Goal: Download file/media: Download file/media

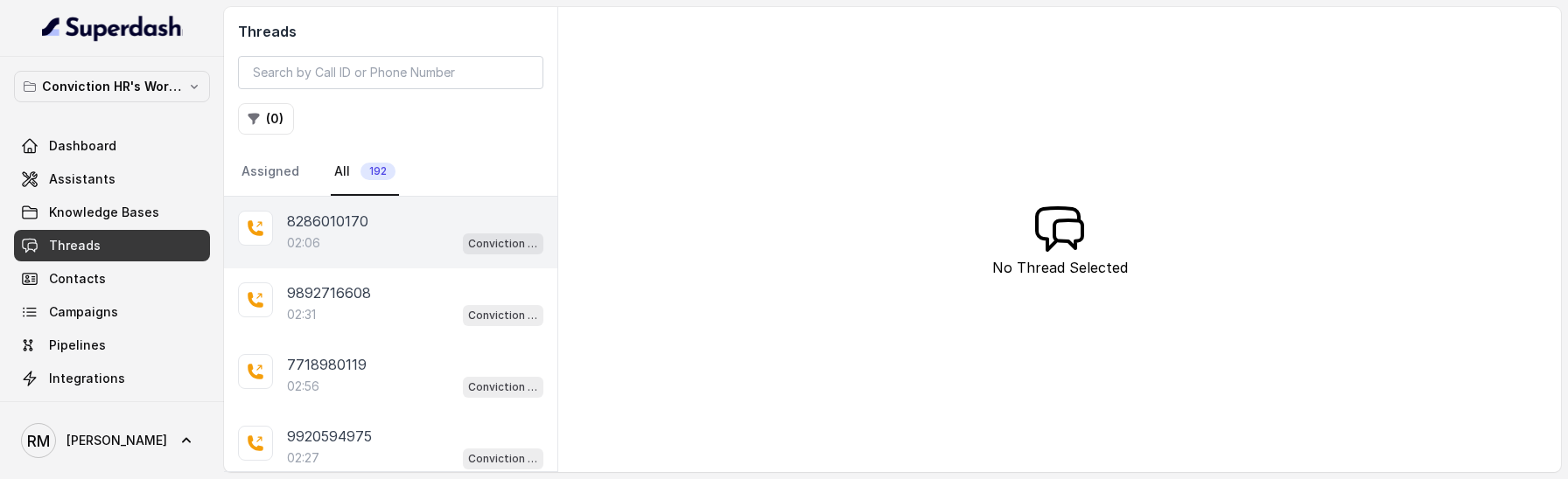
click at [366, 229] on div "8286010170" at bounding box center [415, 220] width 256 height 21
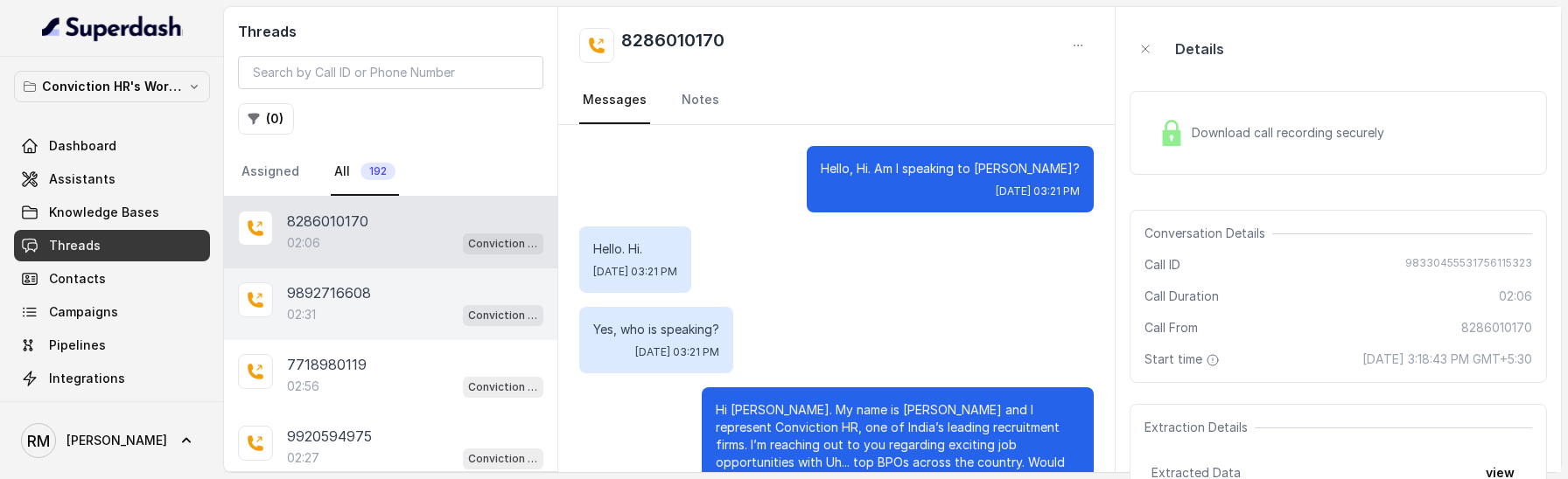
scroll to position [2034, 0]
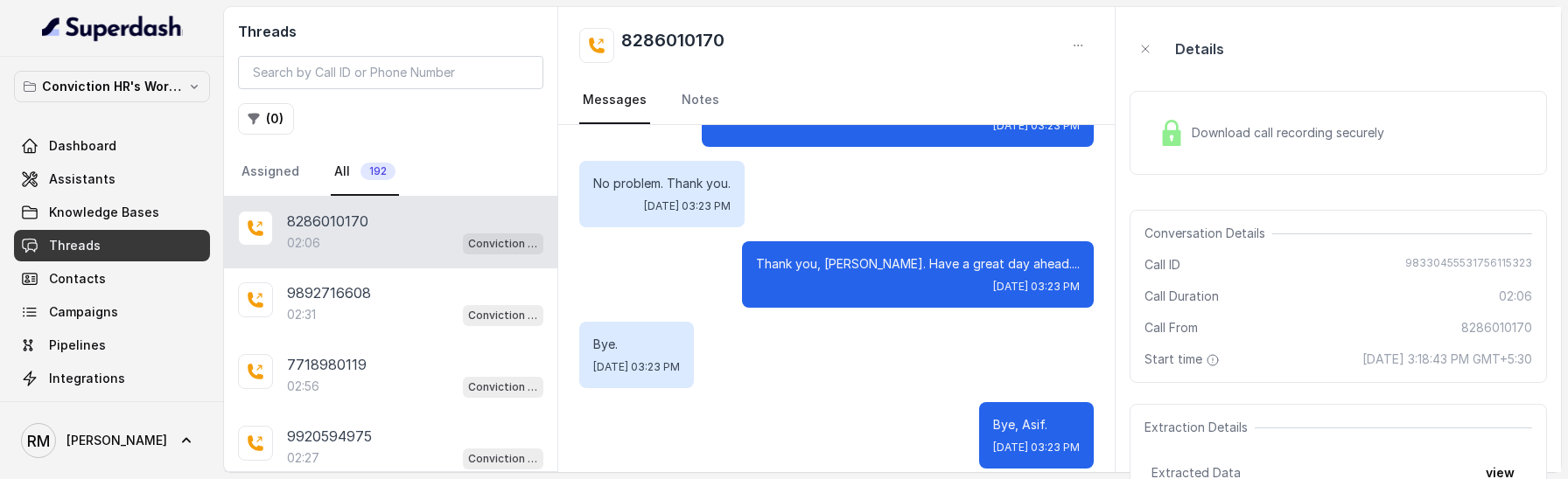
click at [1244, 133] on span "Download call recording securely" at bounding box center [1291, 133] width 200 height 18
click at [174, 205] on link "Knowledge Bases" at bounding box center [112, 212] width 196 height 31
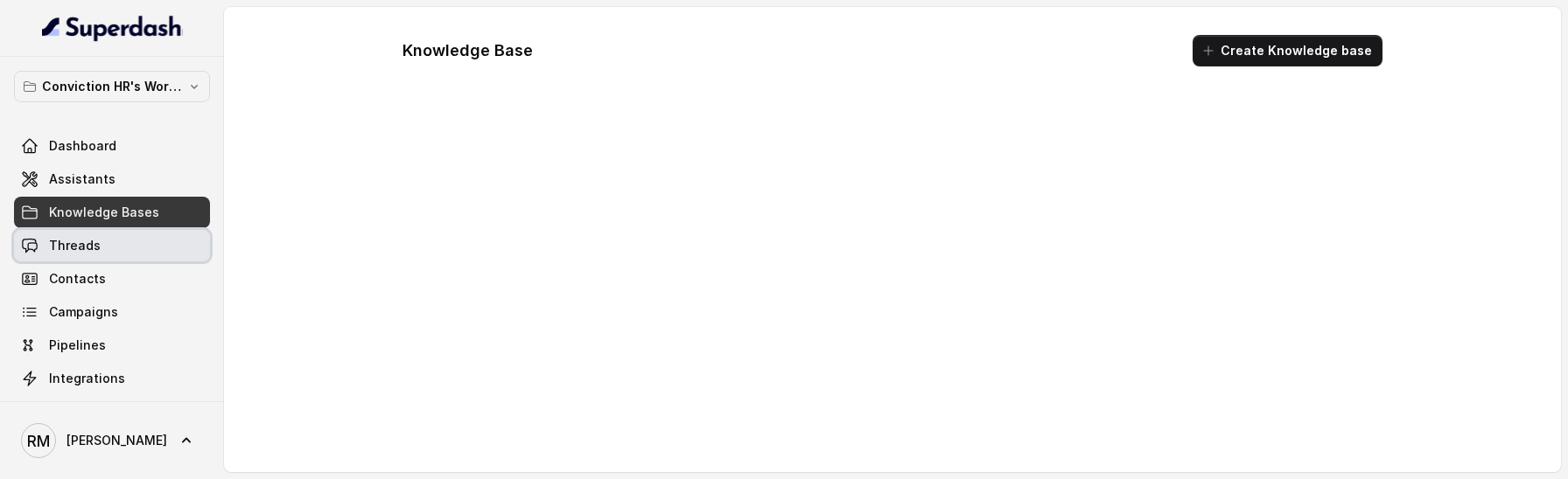
click at [170, 242] on link "Threads" at bounding box center [112, 245] width 196 height 31
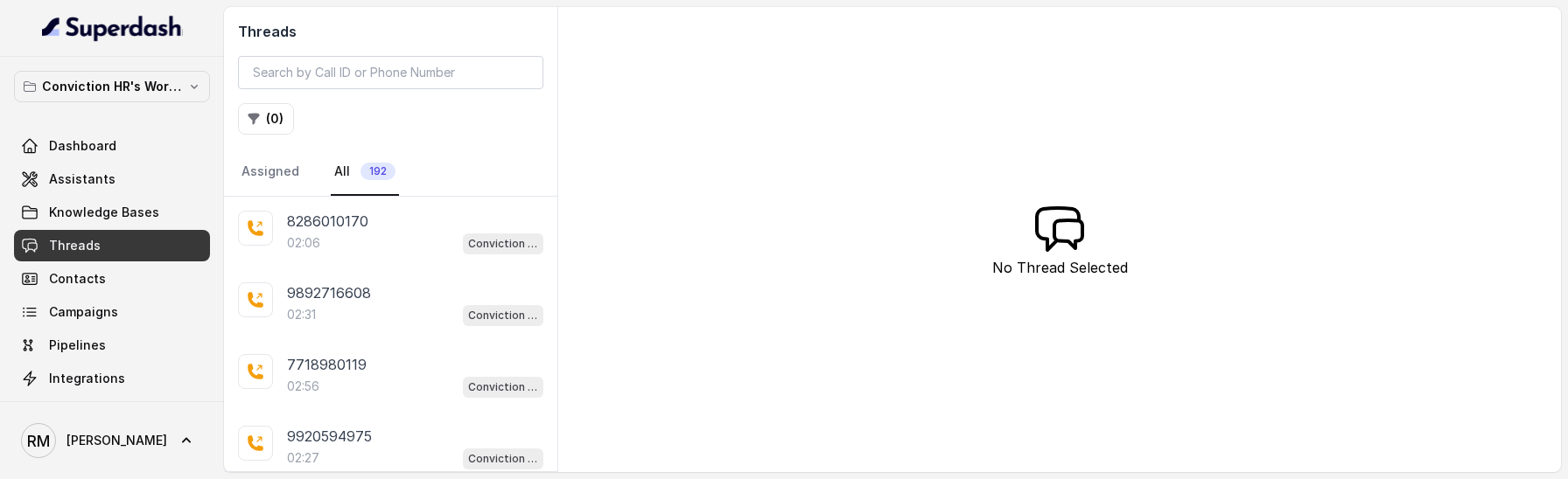
click at [314, 241] on p "02:06" at bounding box center [303, 244] width 33 height 18
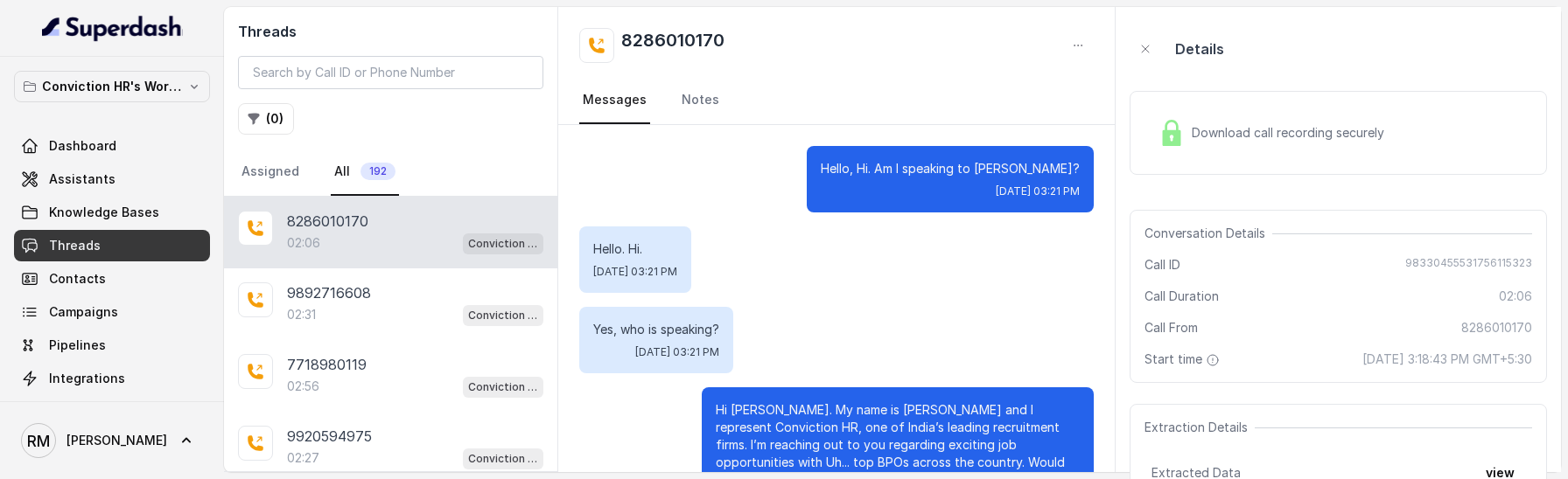
scroll to position [2034, 0]
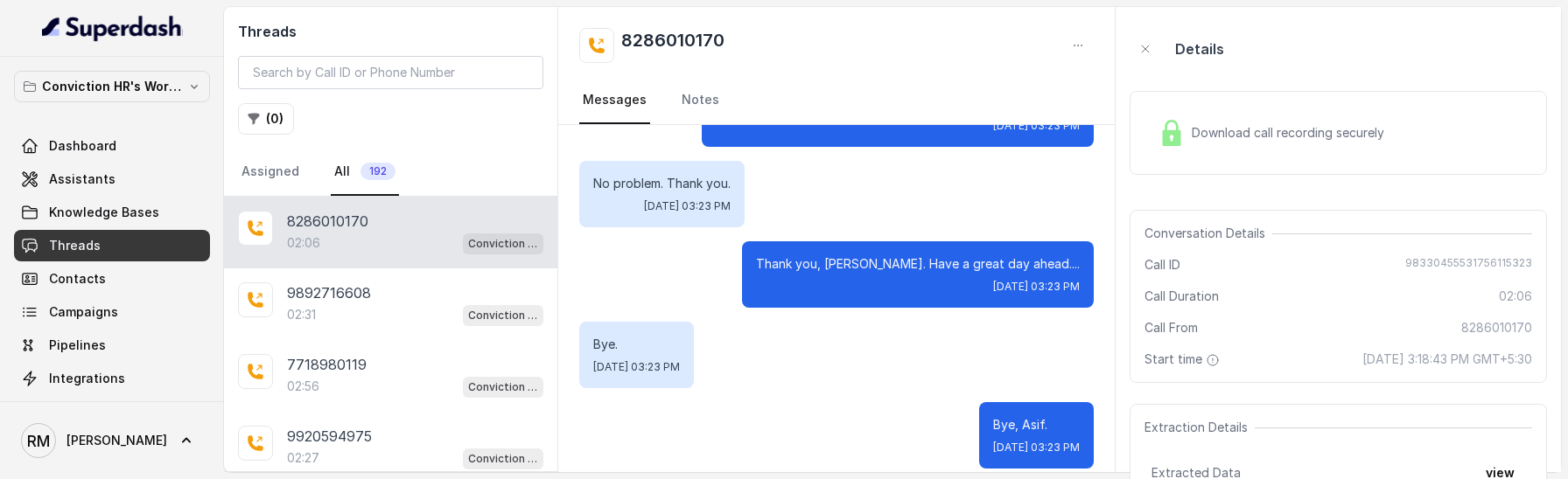
click at [1242, 141] on span "Download call recording securely" at bounding box center [1291, 133] width 200 height 18
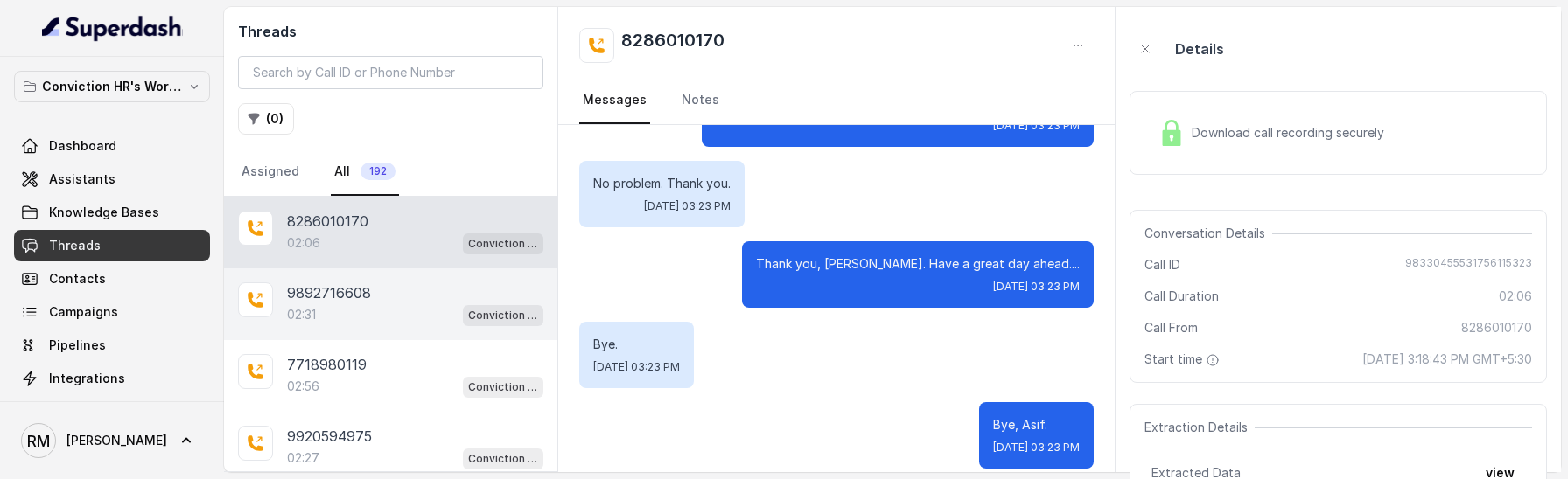
click at [395, 278] on div "9892716608 02:31 Conviction HR Outbound Assistant" at bounding box center [391, 304] width 333 height 72
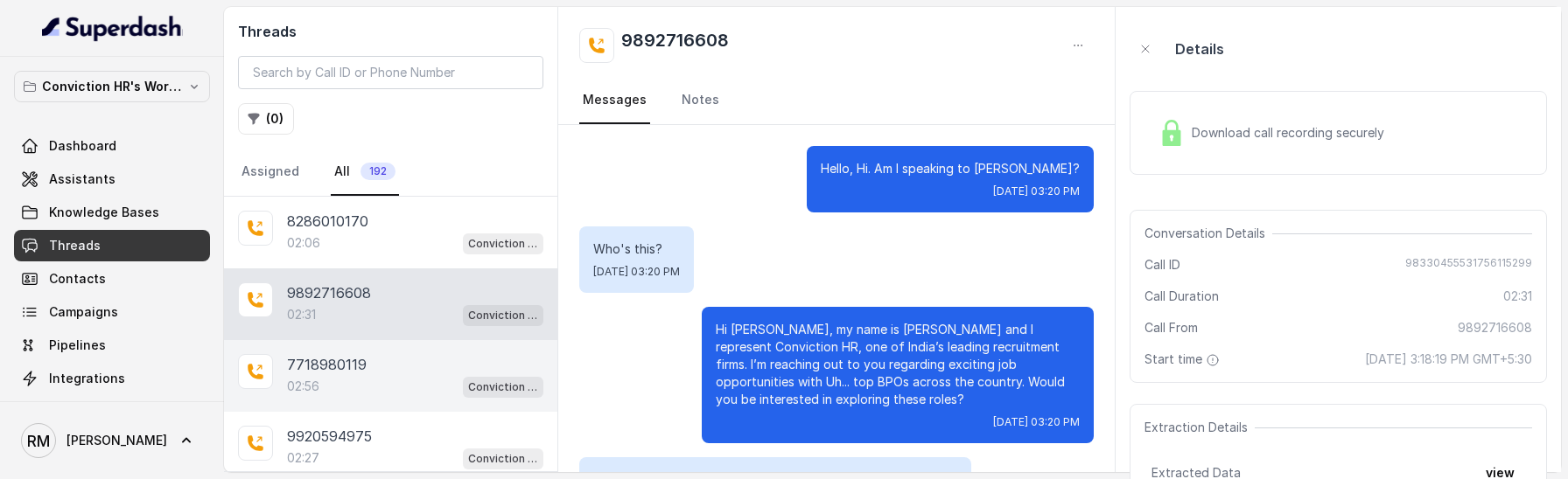
scroll to position [2230, 0]
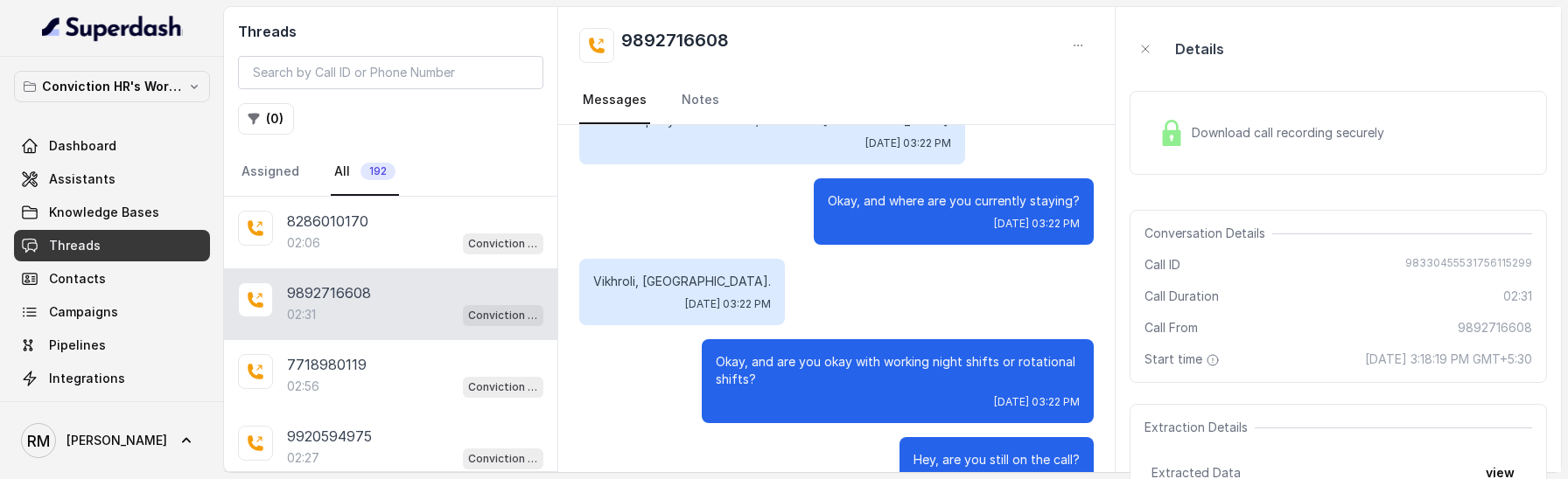
click at [1216, 140] on span "Download call recording securely" at bounding box center [1291, 133] width 200 height 18
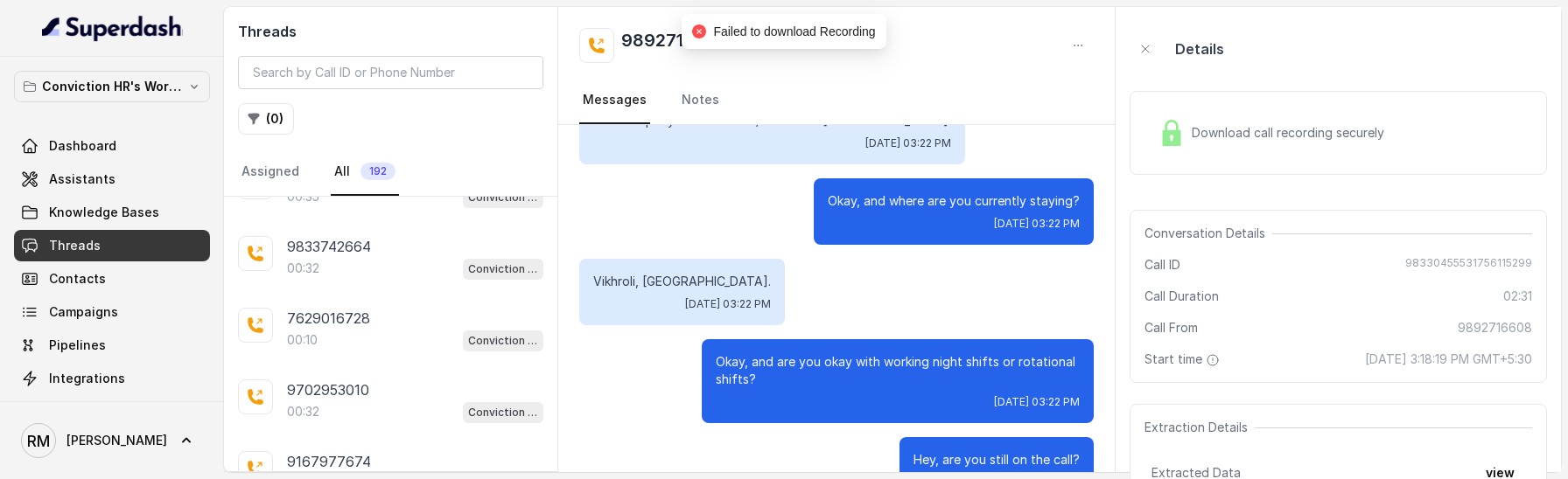
scroll to position [1067, 0]
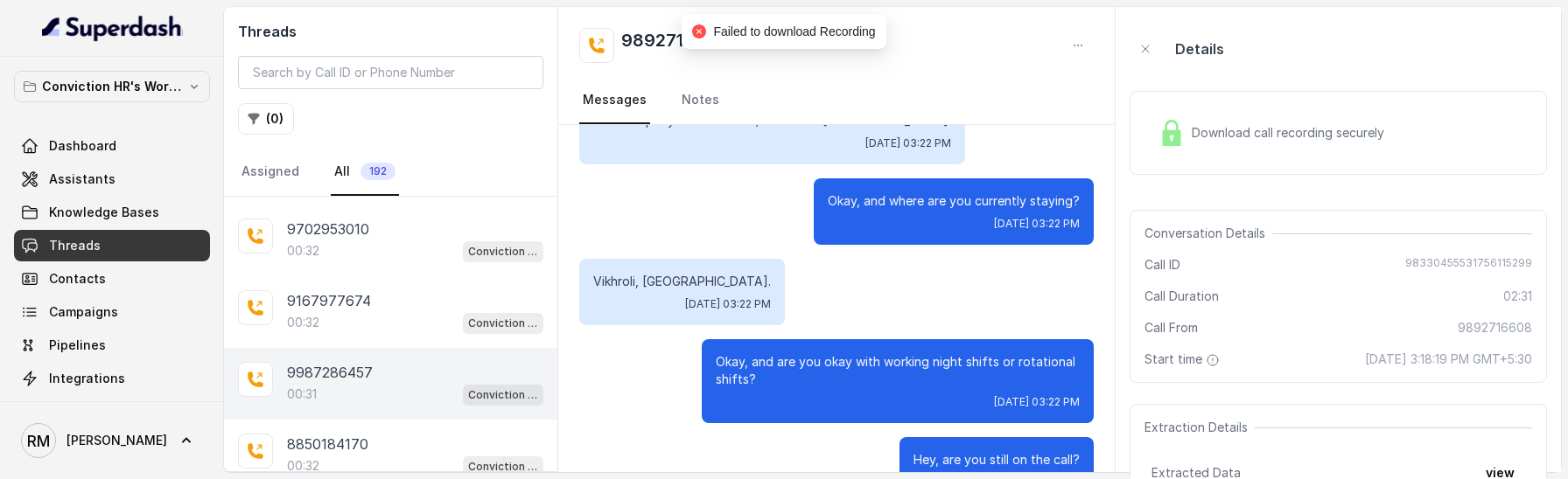
click at [406, 383] on div "00:31 Conviction HR Outbound Assistant" at bounding box center [415, 394] width 256 height 22
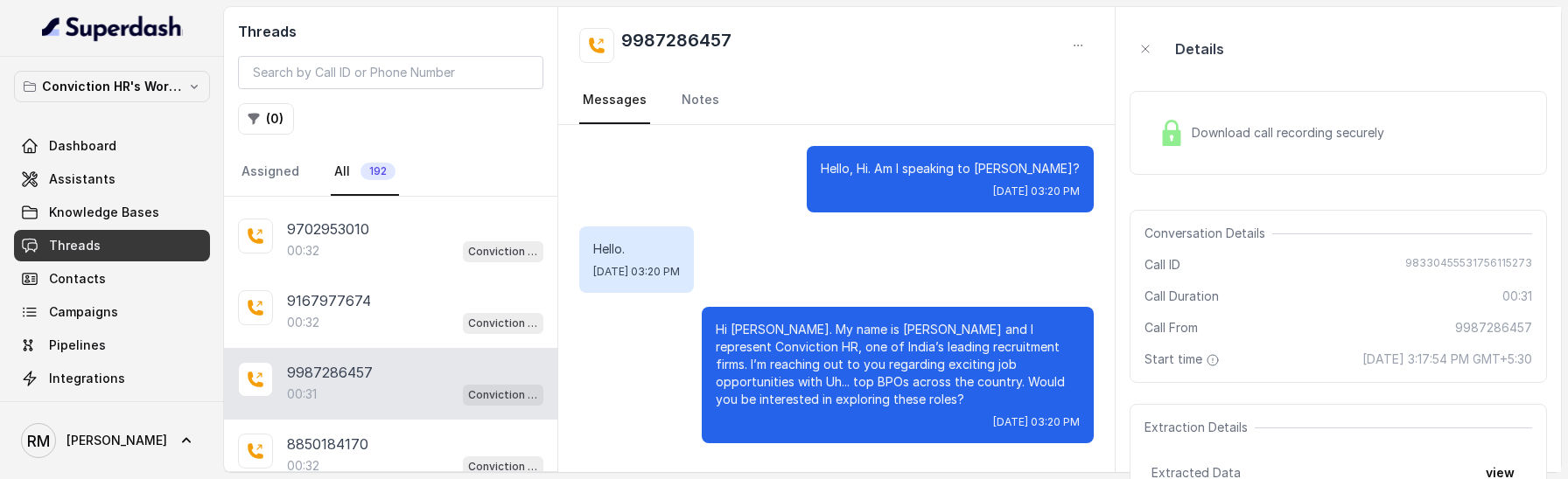
click at [1338, 142] on div "Download call recording securely" at bounding box center [1271, 133] width 240 height 40
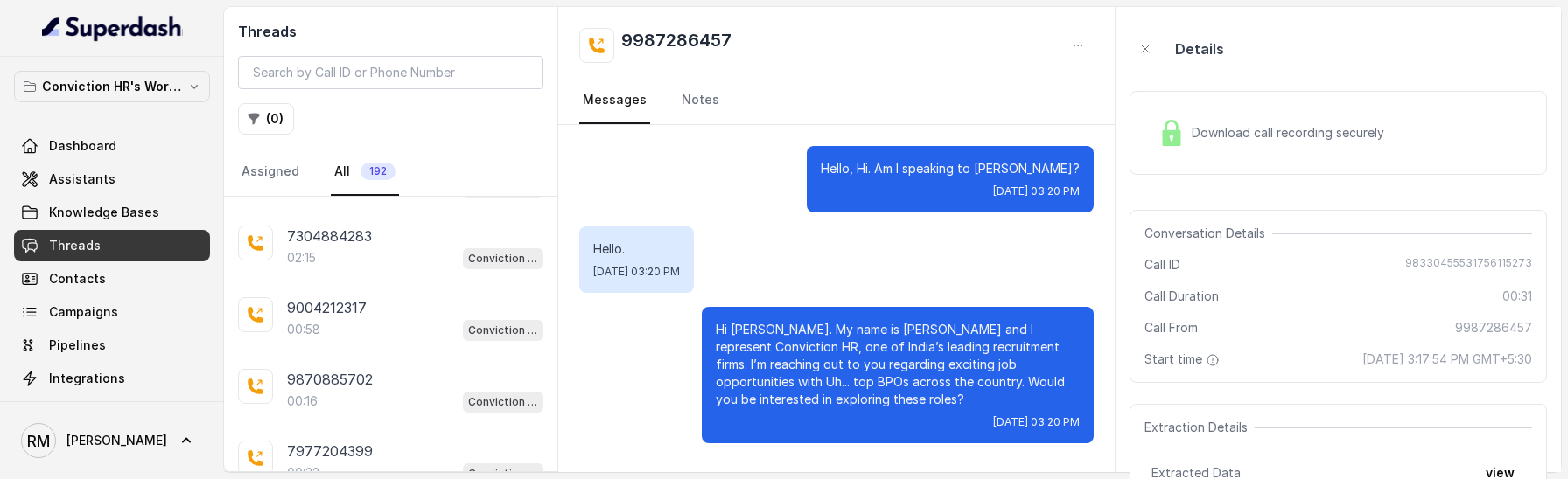
scroll to position [1708, 0]
